Goal: Check status

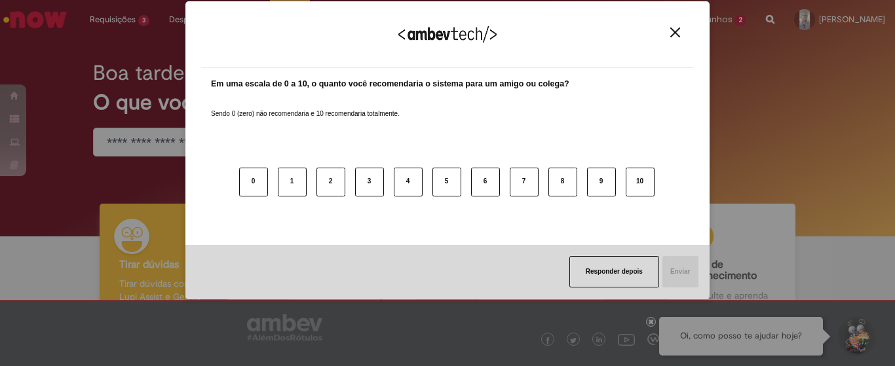
click at [686, 36] on div "Agradecemos seu feedback!" at bounding box center [447, 42] width 492 height 51
click at [674, 37] on img "Close" at bounding box center [675, 33] width 10 height 10
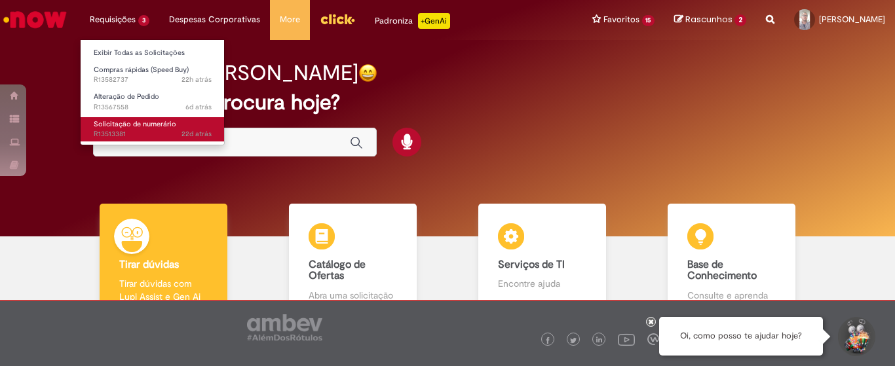
click at [149, 130] on span "22d atrás 22 dias atrás R13513381" at bounding box center [153, 134] width 118 height 10
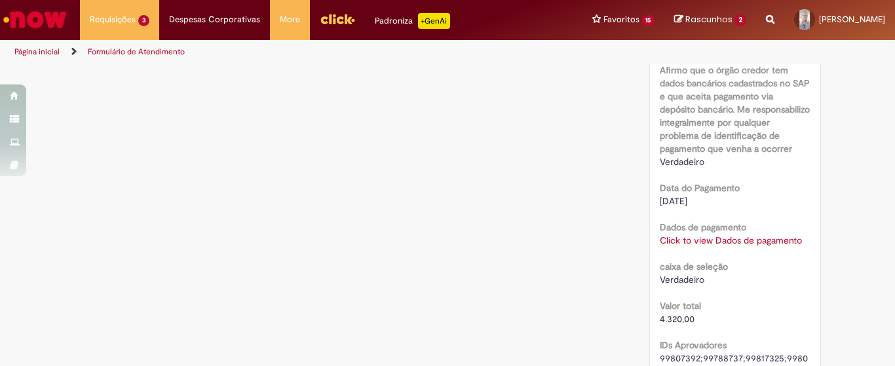
scroll to position [1276, 0]
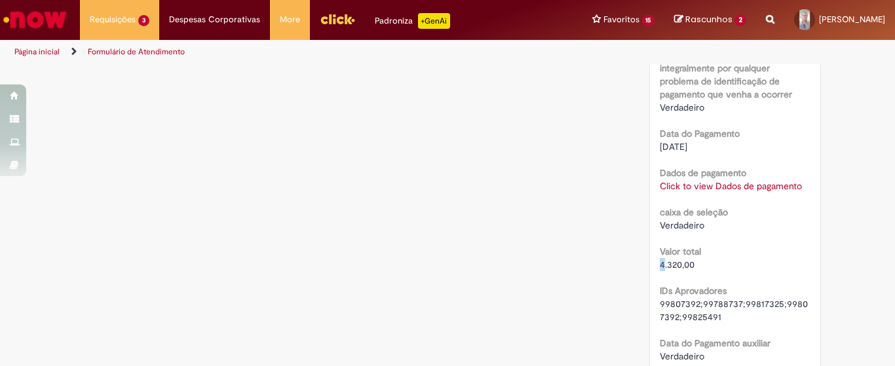
click at [659, 266] on span "4.320,00" at bounding box center [676, 265] width 35 height 12
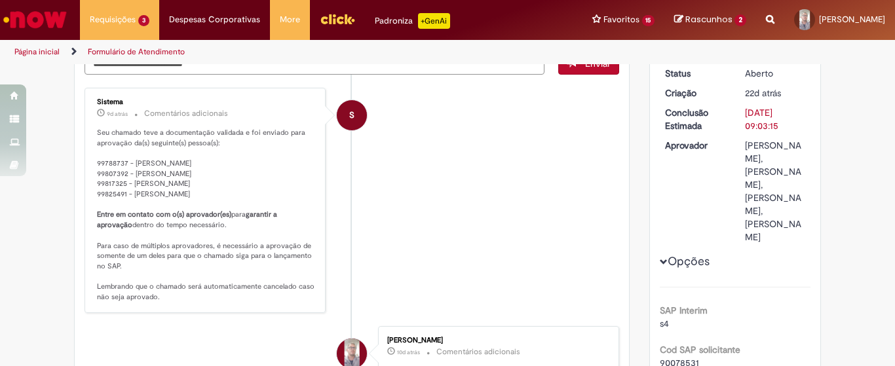
scroll to position [0, 0]
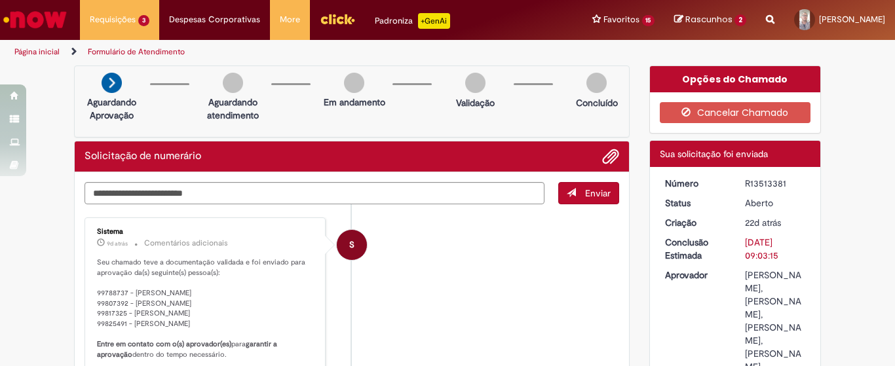
drag, startPoint x: 740, startPoint y: 184, endPoint x: 780, endPoint y: 185, distance: 40.0
click at [780, 185] on div "R13513381" at bounding box center [775, 183] width 61 height 13
copy div "R13513381"
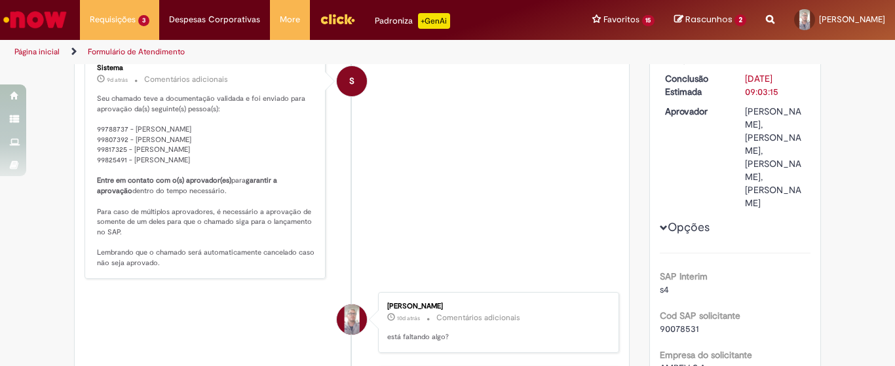
scroll to position [218, 0]
